Goal: Navigation & Orientation: Find specific page/section

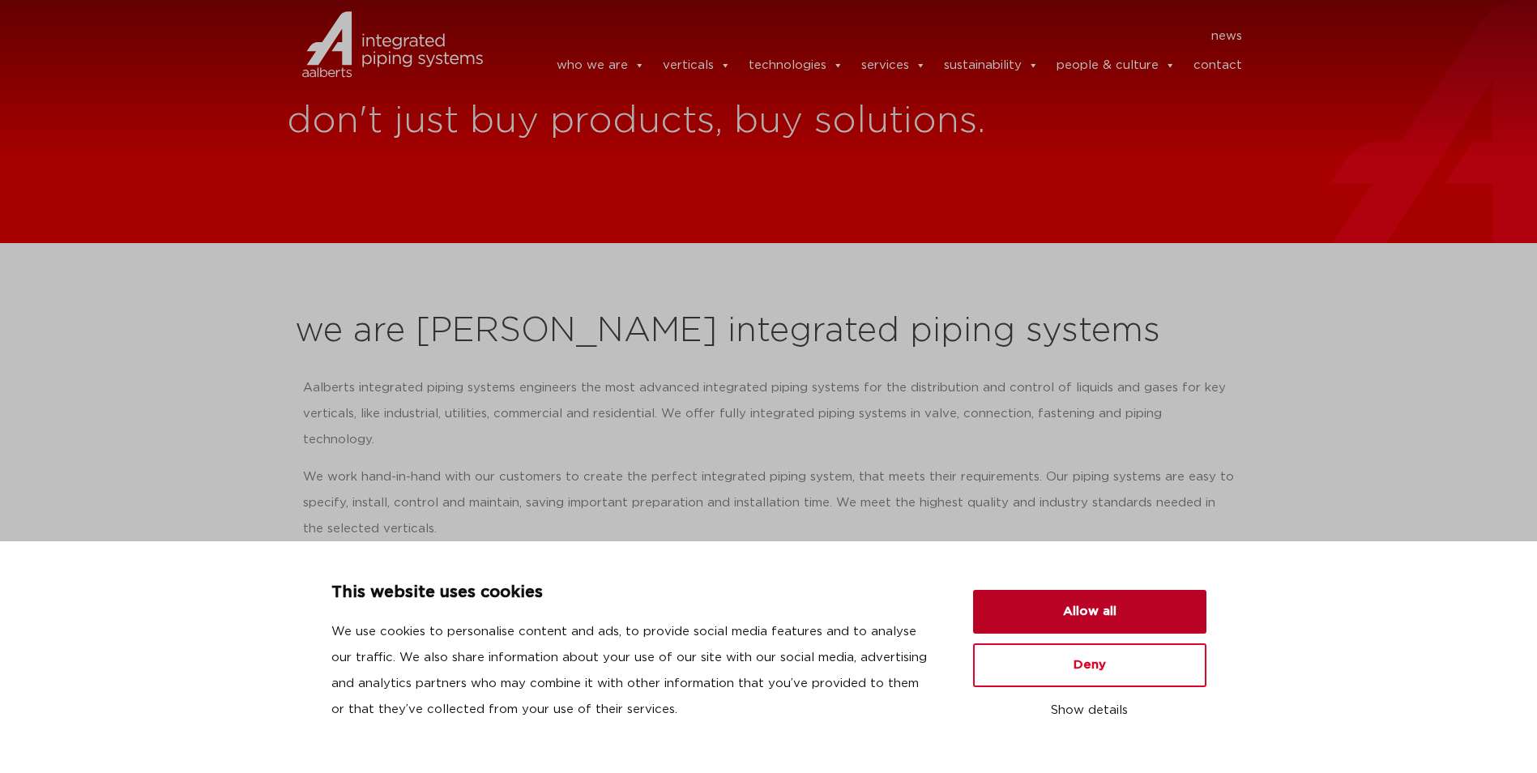
click at [1129, 617] on button "Allow all" at bounding box center [1089, 612] width 233 height 44
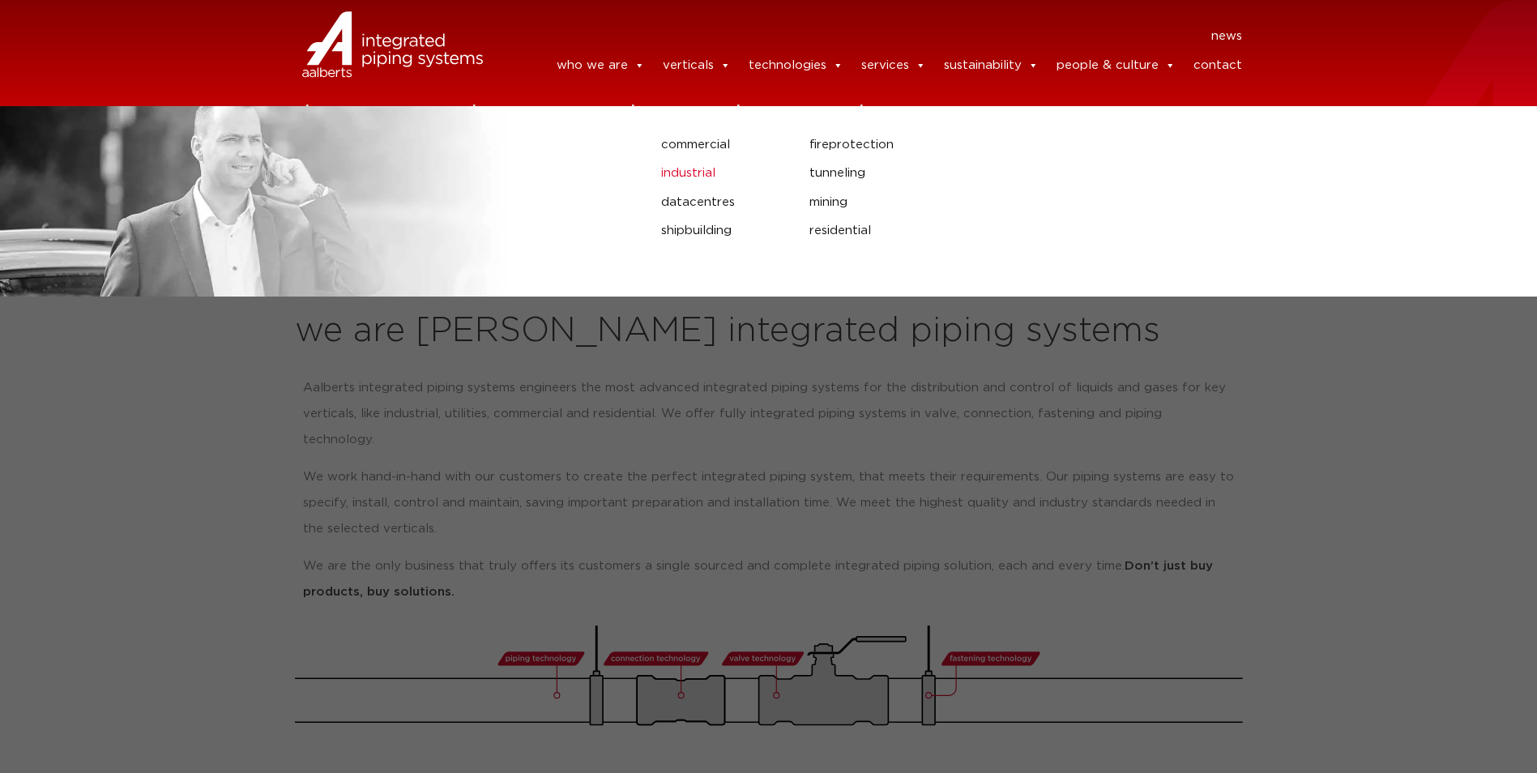
click at [703, 169] on link "industrial" at bounding box center [723, 173] width 124 height 21
